Goal: Information Seeking & Learning: Learn about a topic

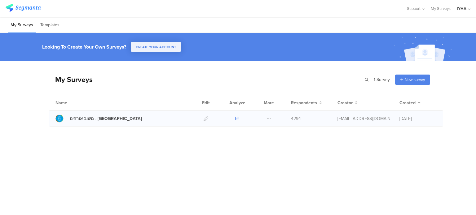
click at [236, 118] on icon at bounding box center [237, 118] width 5 height 5
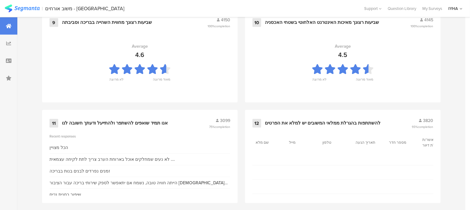
scroll to position [696, 0]
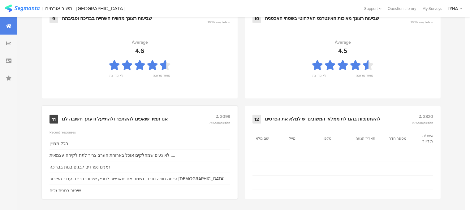
click at [135, 116] on div "אנו תמיד שואפים להשתפר ולהתייעל ודעתך חשובה לנו" at bounding box center [115, 119] width 106 height 6
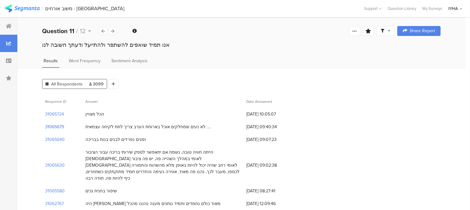
click at [58, 127] on section "31065679" at bounding box center [54, 127] width 19 height 7
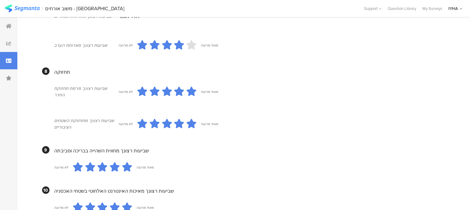
scroll to position [588, 0]
